Goal: Task Accomplishment & Management: Complete application form

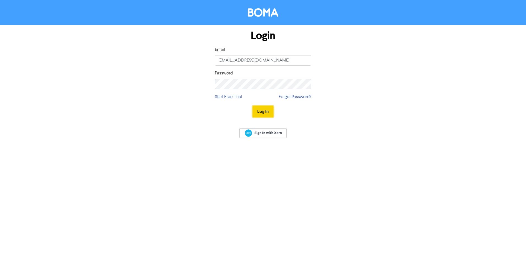
click at [265, 111] on button "Log In" at bounding box center [262, 112] width 21 height 12
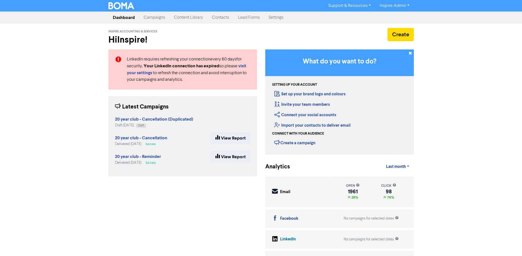
click at [221, 19] on link "Contacts" at bounding box center [220, 17] width 26 height 11
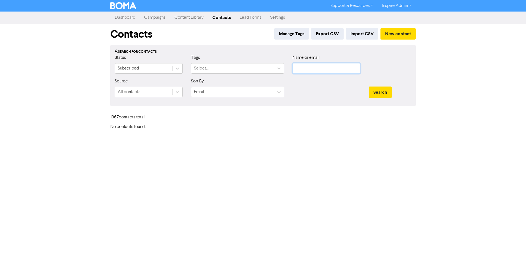
type input "[EMAIL_ADDRESS][DOMAIN_NAME]"
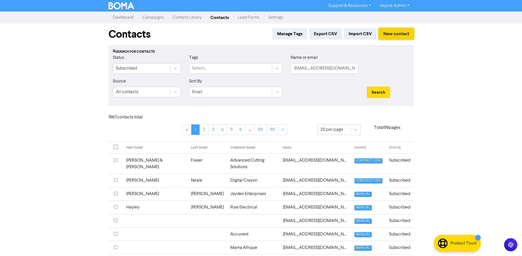
click at [398, 33] on button "New contact" at bounding box center [395, 34] width 35 height 12
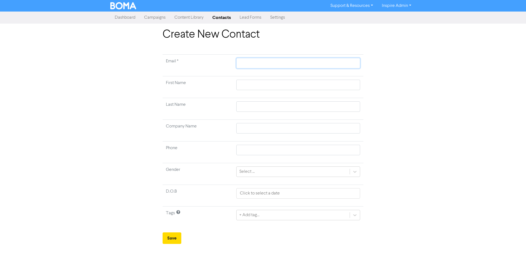
click at [247, 63] on input "text" at bounding box center [298, 63] width 124 height 10
type input "d"
type input "de"
type input "dea"
type input "[EMAIL_ADDRESS][DOMAIN_NAME]"
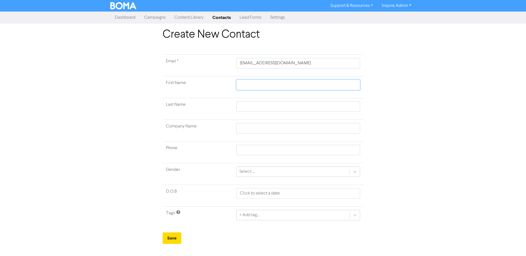
type input "[PERSON_NAME]"
type input "0467569583"
click at [248, 130] on input "text" at bounding box center [298, 128] width 124 height 10
type input "[PERSON_NAME] Automotive Group"
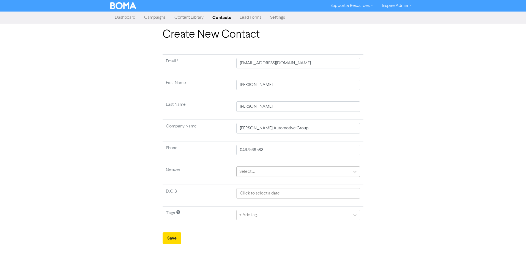
click at [246, 173] on div "Select ..." at bounding box center [246, 172] width 15 height 7
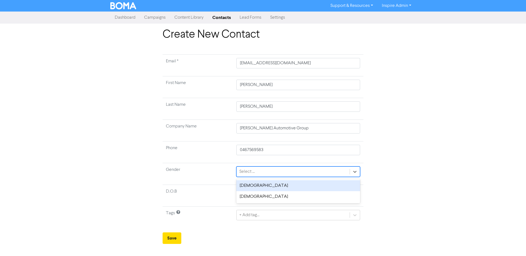
click at [244, 186] on div "[DEMOGRAPHIC_DATA]" at bounding box center [298, 185] width 124 height 11
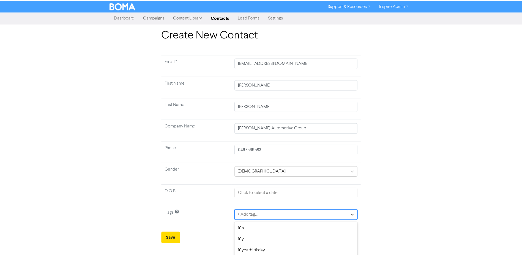
scroll to position [49, 0]
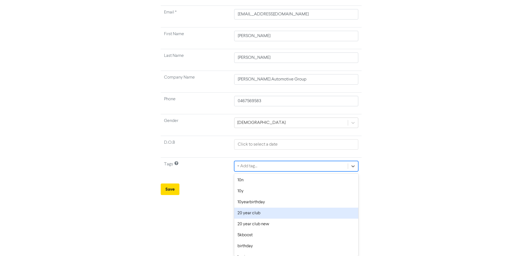
click at [249, 172] on div "option 20 year club focused, 4 of 41. 41 results available. Use Up and Down to …" at bounding box center [296, 166] width 124 height 10
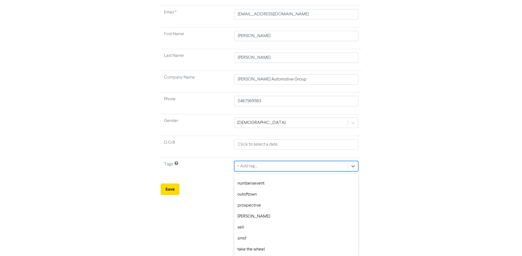
scroll to position [288, 0]
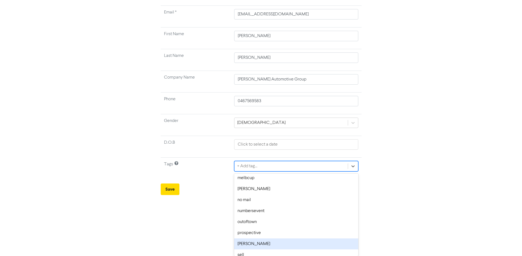
click at [245, 244] on div "[PERSON_NAME]" at bounding box center [296, 244] width 124 height 11
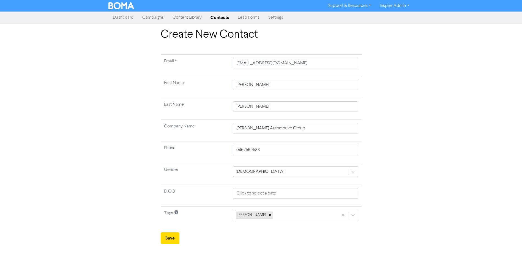
scroll to position [0, 0]
drag, startPoint x: 240, startPoint y: 193, endPoint x: 266, endPoint y: 195, distance: 26.2
click at [240, 193] on input "text" at bounding box center [297, 193] width 125 height 10
select select "8"
select select "2025"
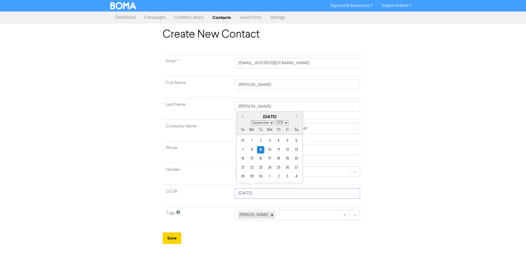
type input "[DATE]"
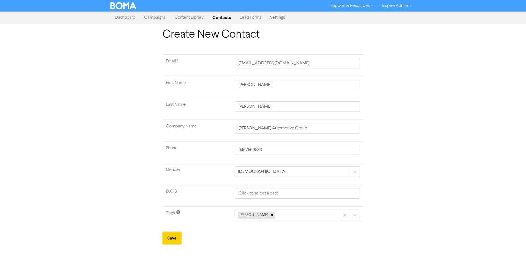
click at [166, 238] on button "Save" at bounding box center [171, 239] width 19 height 12
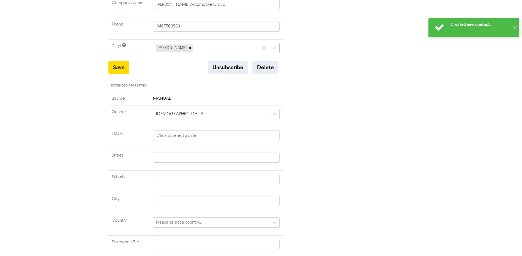
scroll to position [165, 0]
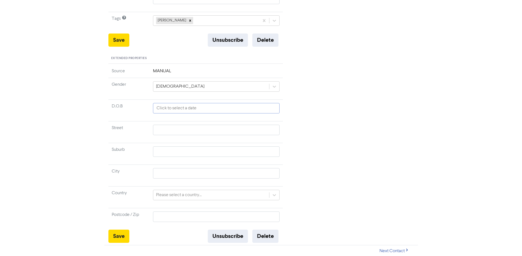
select select "8"
select select "2025"
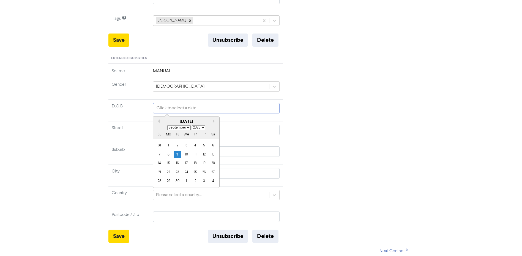
click at [163, 108] on input "text" at bounding box center [216, 108] width 127 height 10
type input "[DATE]"
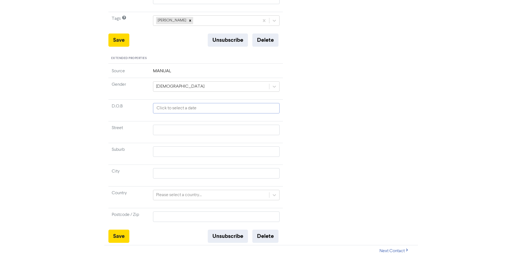
click at [161, 109] on input "text" at bounding box center [216, 108] width 127 height 10
select select "8"
select select "2025"
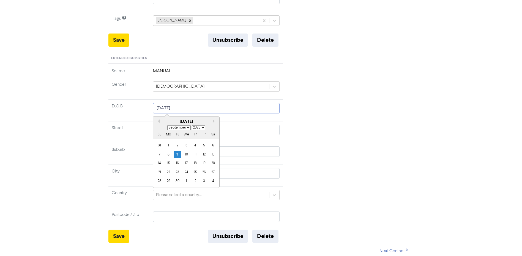
type input "[DATE]"
click at [201, 128] on select "1900 1901 1902 1903 1904 1905 1906 1907 1908 1909 1910 1911 1912 1913 1914 1915…" at bounding box center [198, 127] width 13 height 5
select select "1968"
click at [192, 125] on select "1900 1901 1902 1903 1904 1905 1906 1907 1908 1909 1910 1911 1912 1913 1914 1915…" at bounding box center [198, 127] width 13 height 5
click at [187, 127] on select "January February March April May June July August September October November De…" at bounding box center [178, 127] width 23 height 5
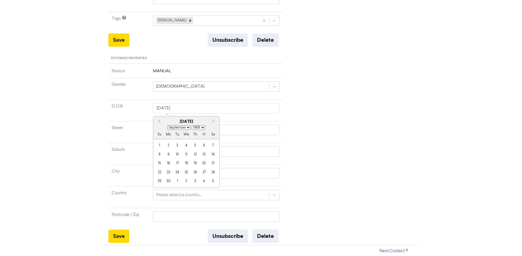
select select "10"
click at [167, 125] on select "January February March April May June July August September October November De…" at bounding box center [178, 127] width 23 height 5
click at [204, 181] on div "29" at bounding box center [203, 181] width 7 height 7
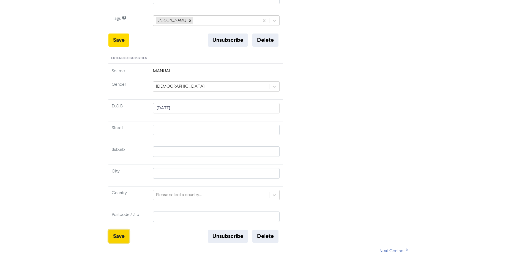
click at [116, 237] on button "Save" at bounding box center [118, 236] width 21 height 13
